Goal: Transaction & Acquisition: Purchase product/service

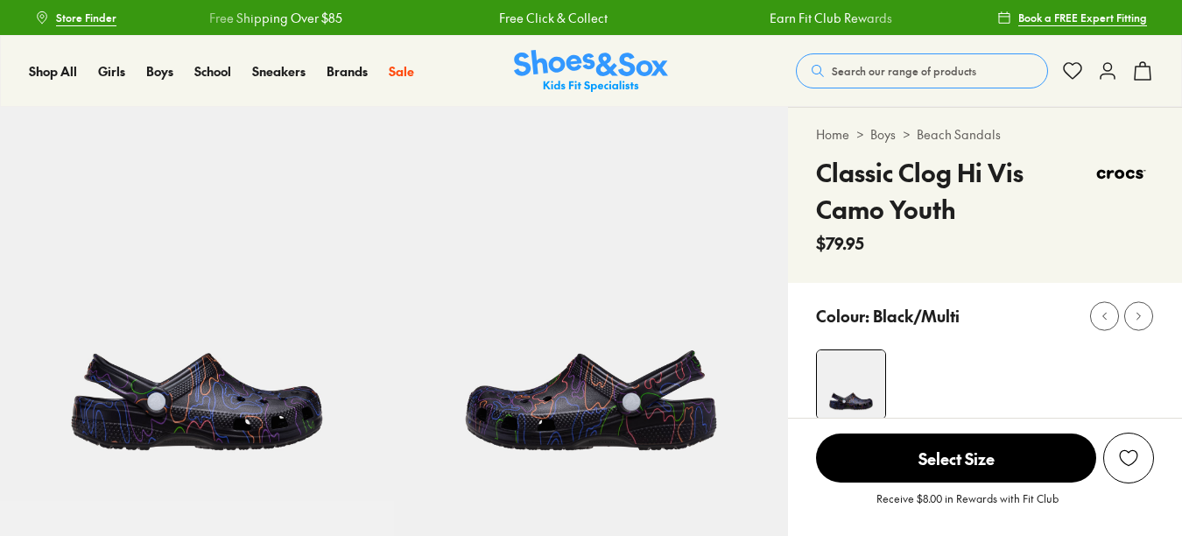
select select "*"
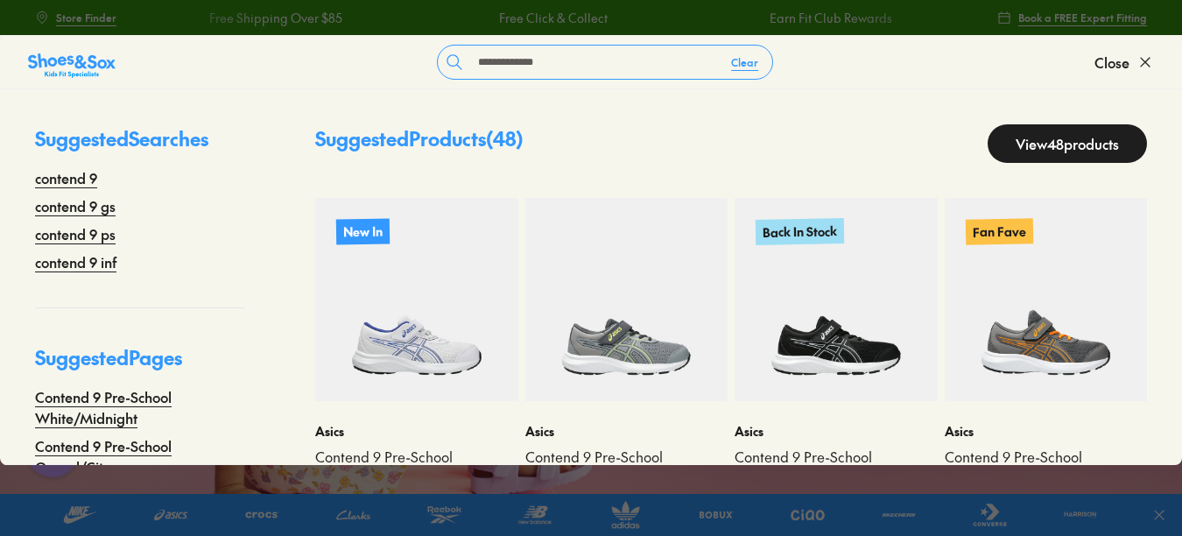
type input "**********"
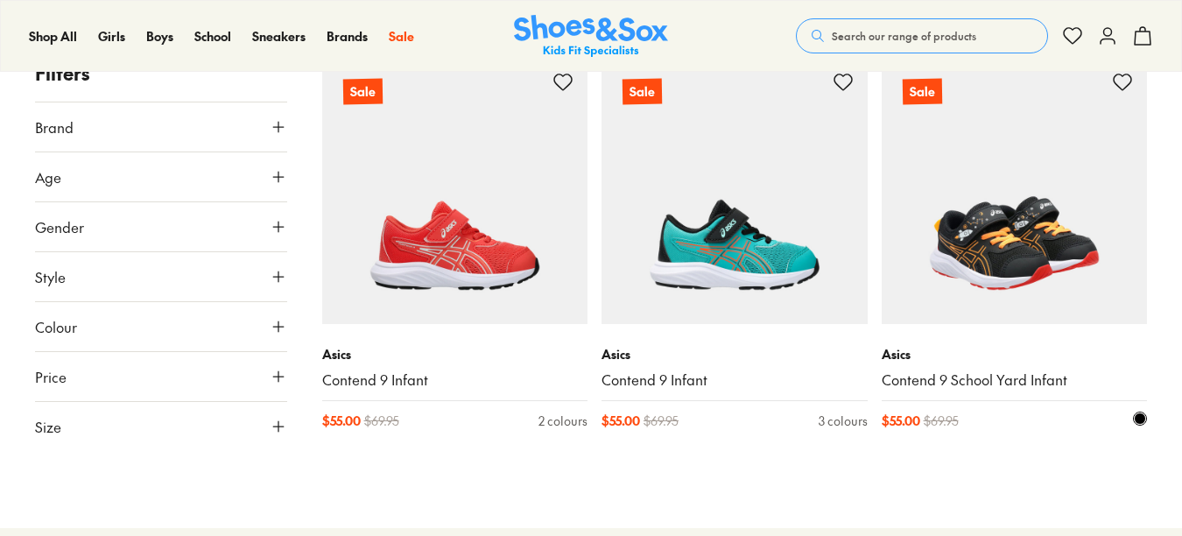
scroll to position [616, 0]
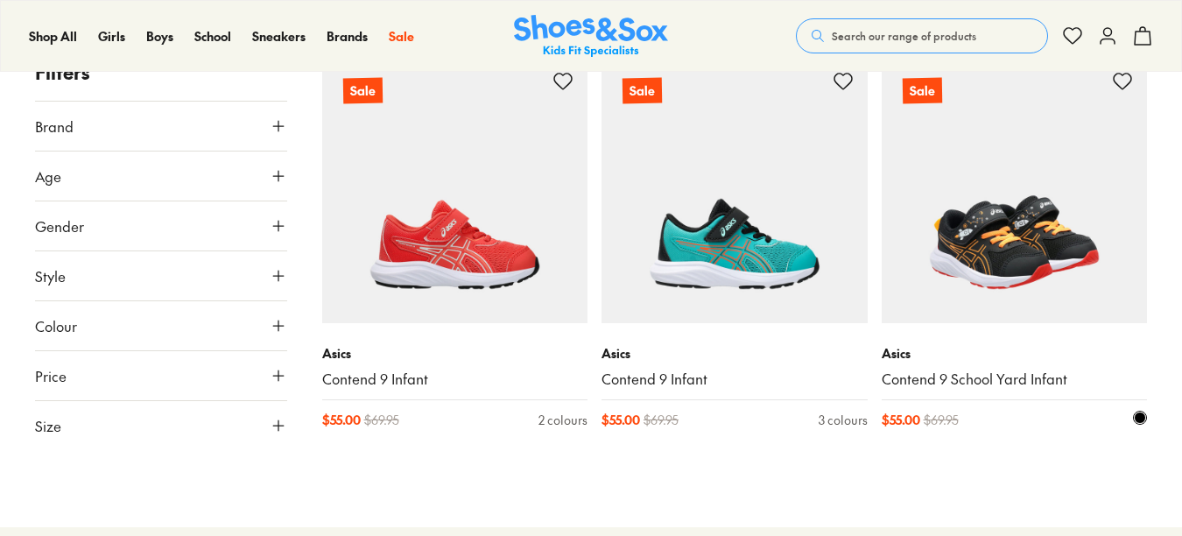
click at [1024, 208] on img at bounding box center [1015, 190] width 266 height 266
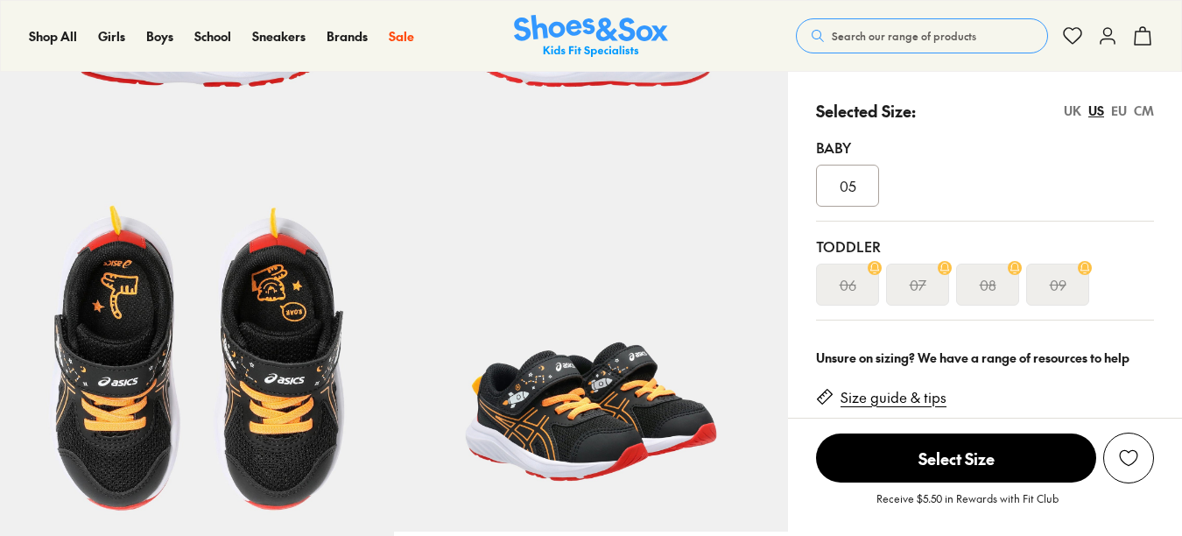
scroll to position [364, 0]
click at [1001, 280] on div "08" at bounding box center [987, 284] width 63 height 42
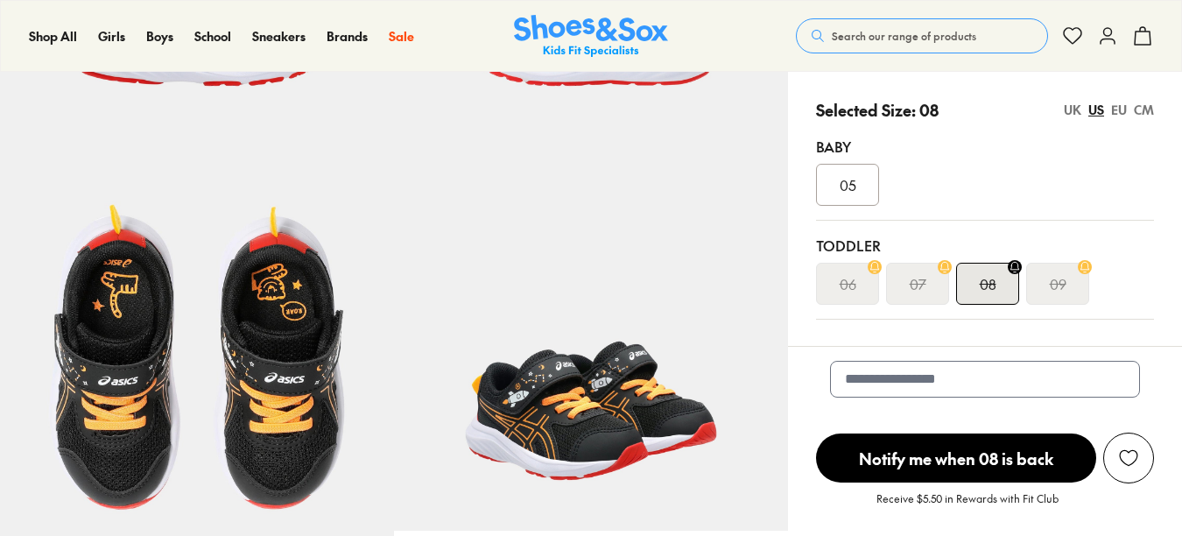
select select "*"
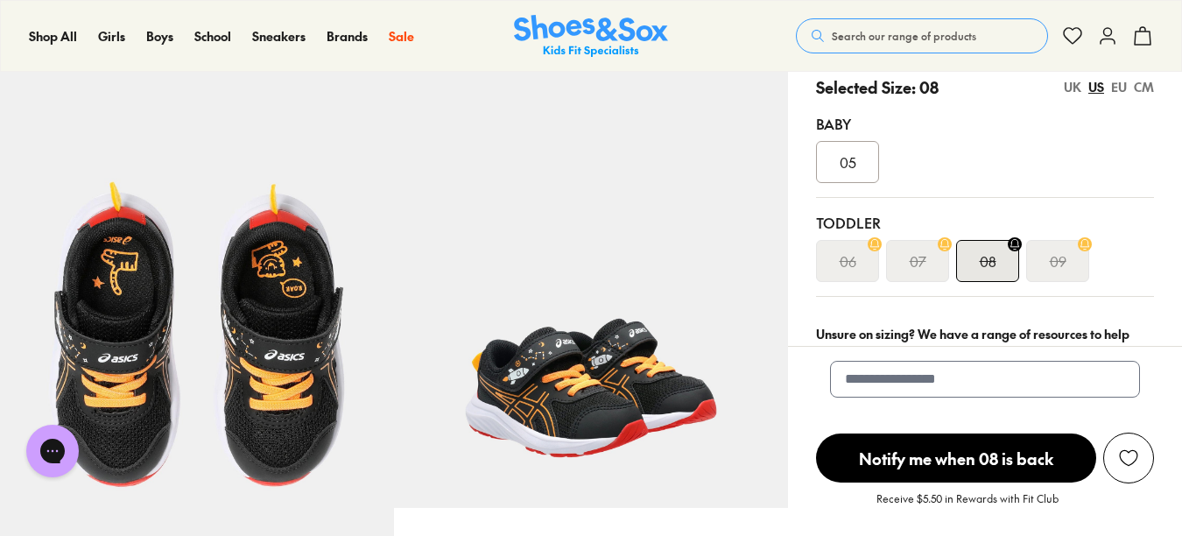
scroll to position [386, 0]
click at [1038, 271] on div "09" at bounding box center [1057, 262] width 63 height 42
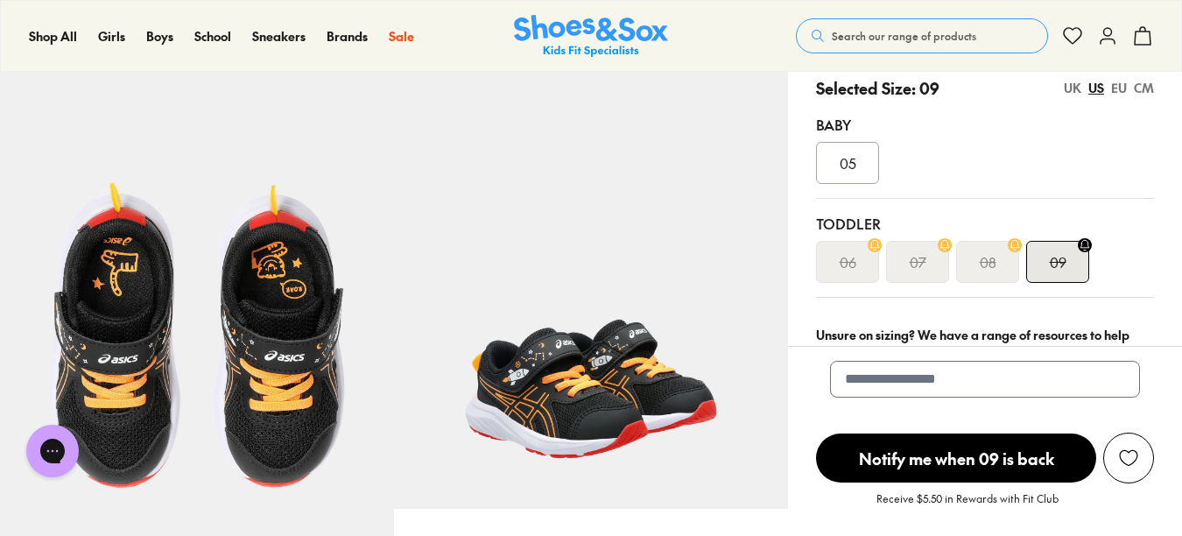
click at [1011, 258] on div "08" at bounding box center [987, 262] width 63 height 42
click at [954, 29] on span "Search our range of products" at bounding box center [904, 36] width 144 height 16
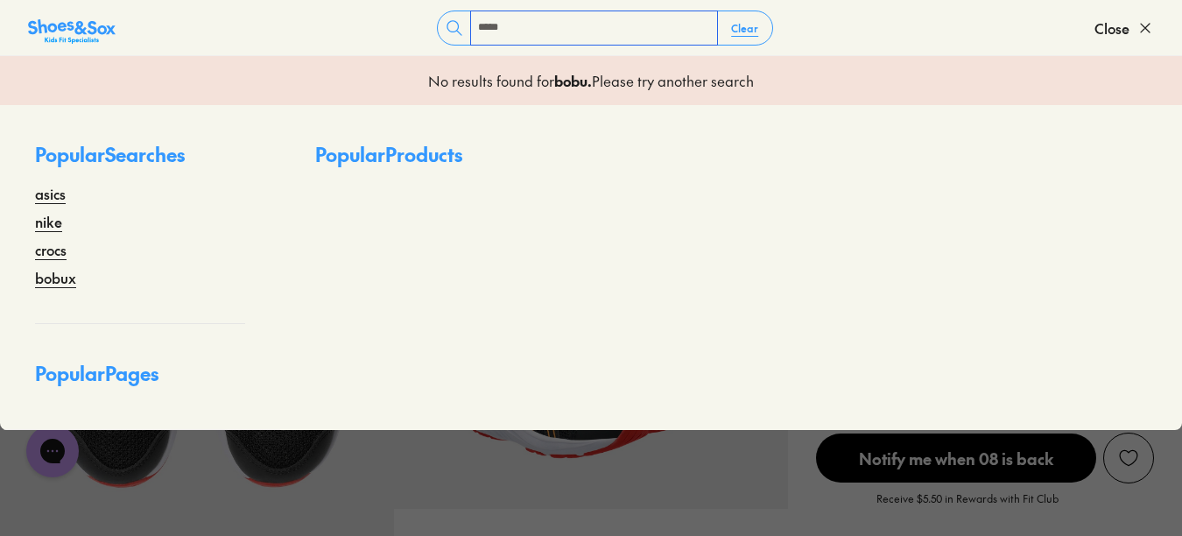
type input "*****"
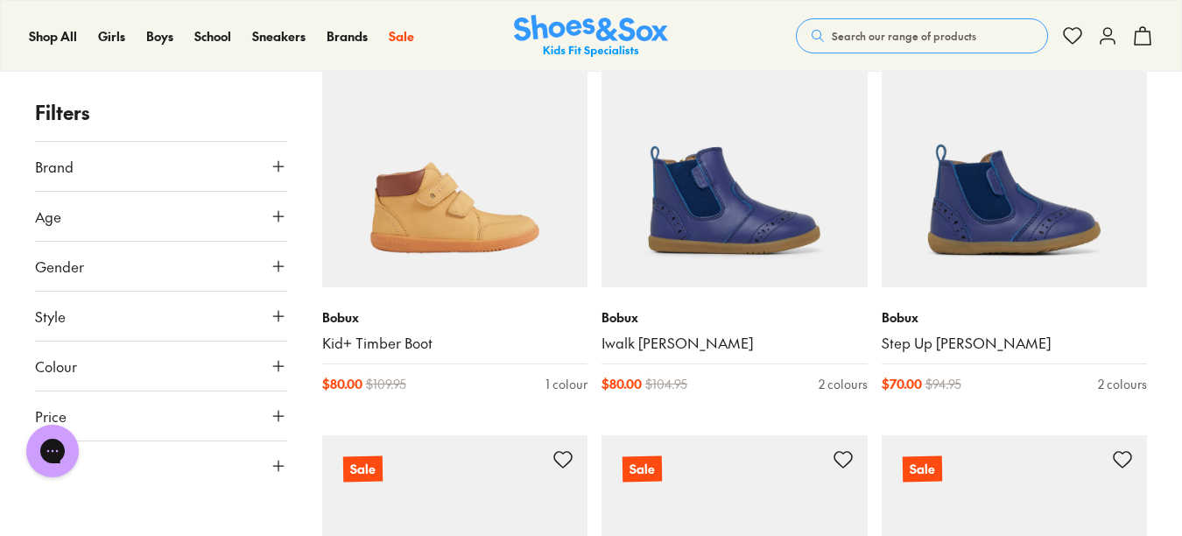
scroll to position [12649, 0]
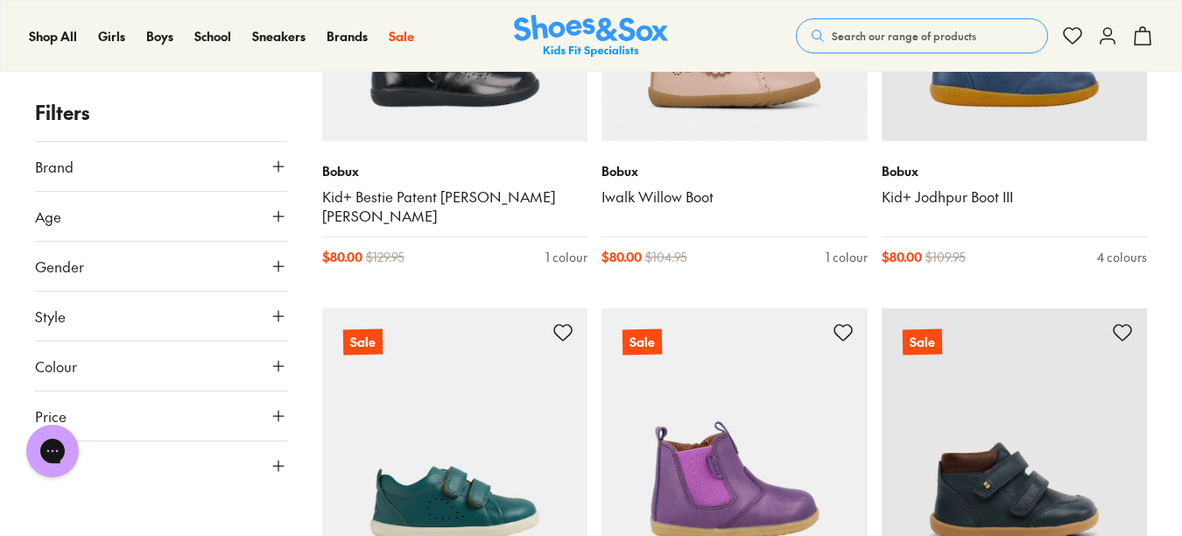
scroll to position [16537, 0]
